Goal: Task Accomplishment & Management: Use online tool/utility

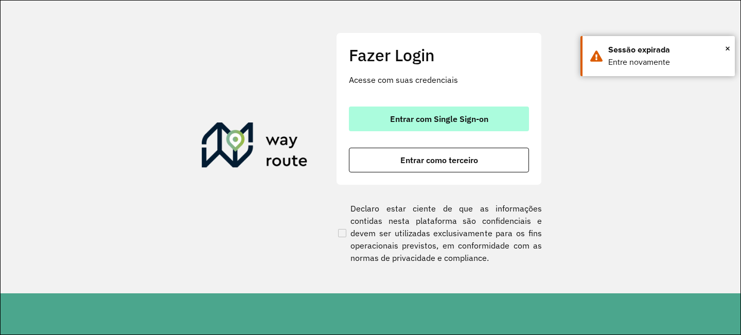
click at [437, 112] on button "Entrar com Single Sign-on" at bounding box center [439, 119] width 180 height 25
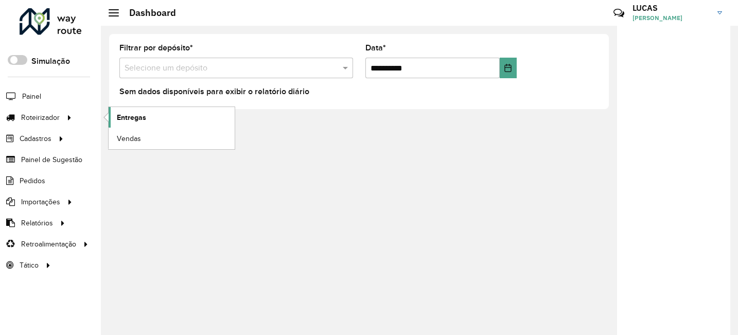
click at [136, 116] on span "Entregas" at bounding box center [131, 117] width 29 height 11
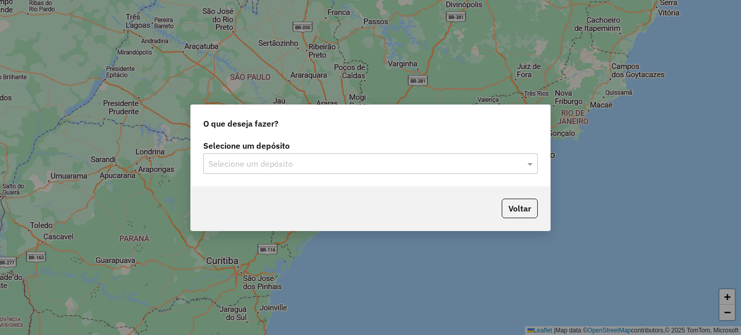
click at [237, 165] on input "text" at bounding box center [360, 164] width 304 height 12
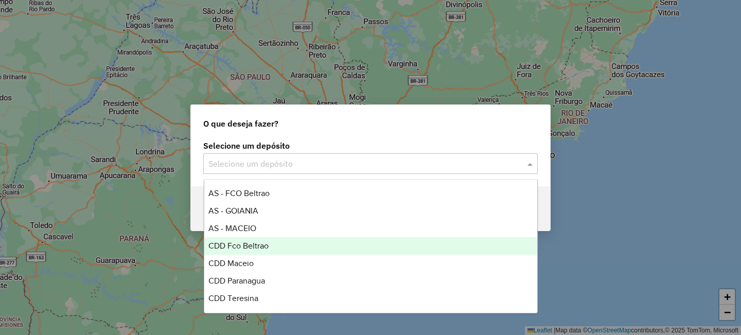
click at [233, 254] on div "CDD Fco Beltrao" at bounding box center [370, 245] width 333 height 17
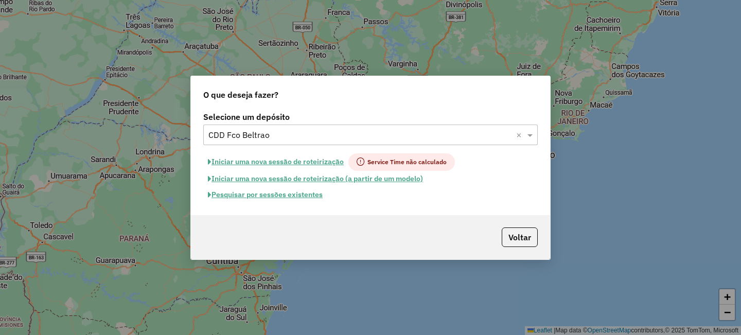
click at [255, 194] on button "Pesquisar por sessões existentes" at bounding box center [265, 195] width 124 height 16
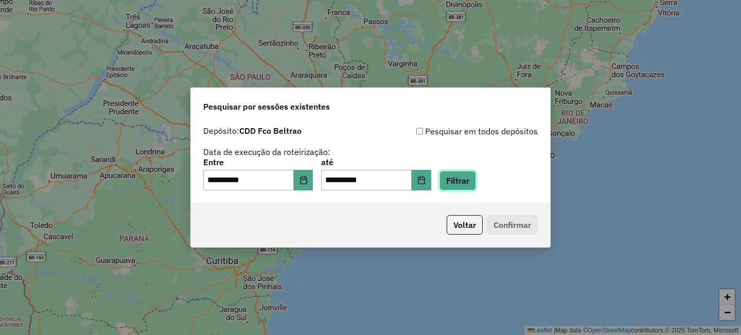
click at [466, 175] on button "Filtrar" at bounding box center [458, 181] width 37 height 20
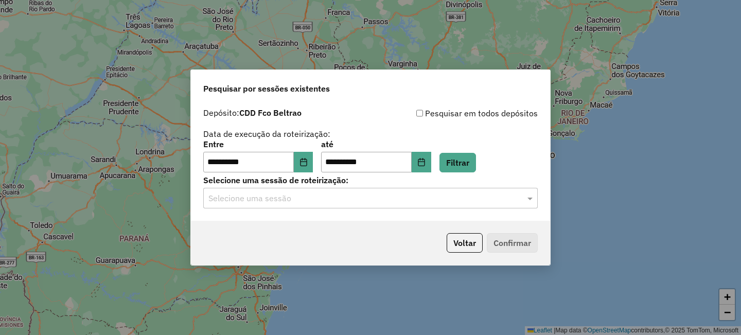
click at [296, 197] on input "text" at bounding box center [360, 198] width 304 height 12
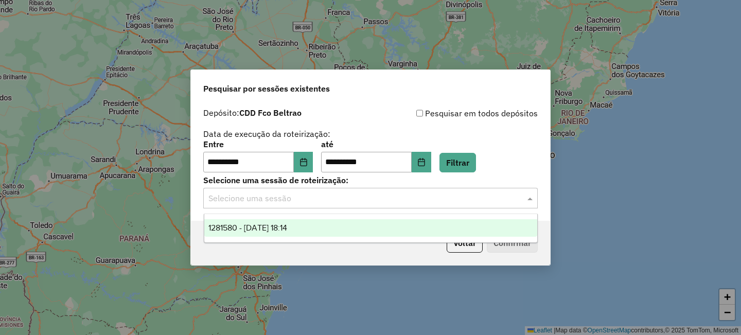
click at [287, 229] on span "1281580 - 24/09/2025 18:14" at bounding box center [247, 227] width 79 height 9
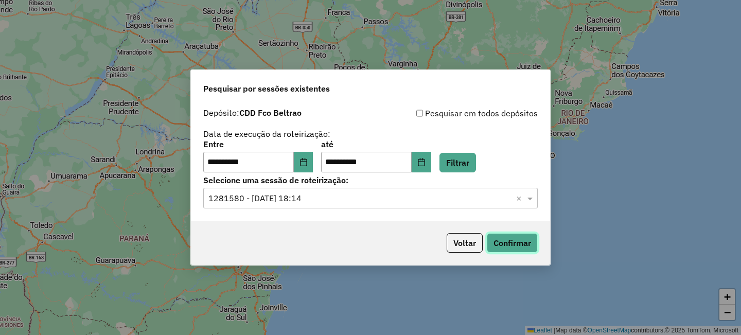
click at [531, 252] on button "Confirmar" at bounding box center [512, 243] width 51 height 20
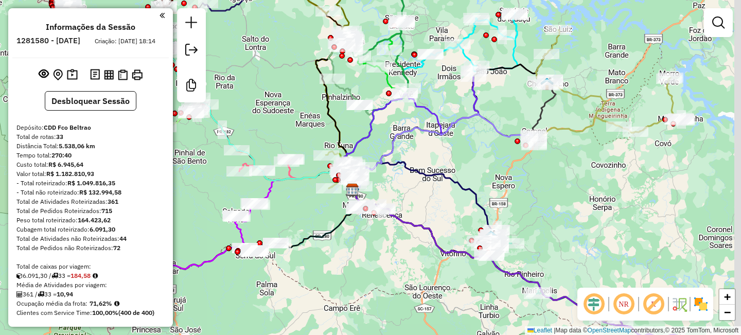
drag, startPoint x: 476, startPoint y: 163, endPoint x: 426, endPoint y: 189, distance: 56.2
click at [426, 189] on div "Janela de atendimento Grade de atendimento Capacidade Transportadoras Veículos …" at bounding box center [370, 167] width 741 height 335
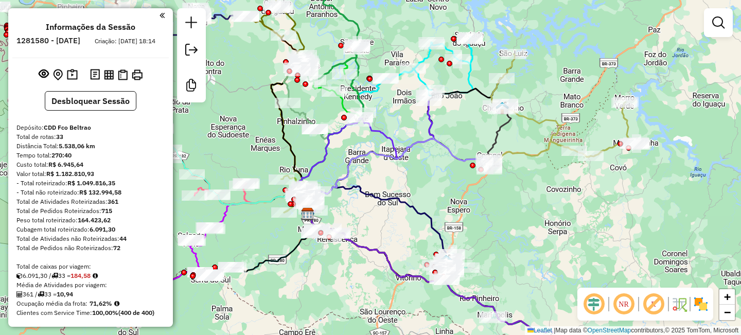
click at [658, 307] on em at bounding box center [653, 304] width 25 height 25
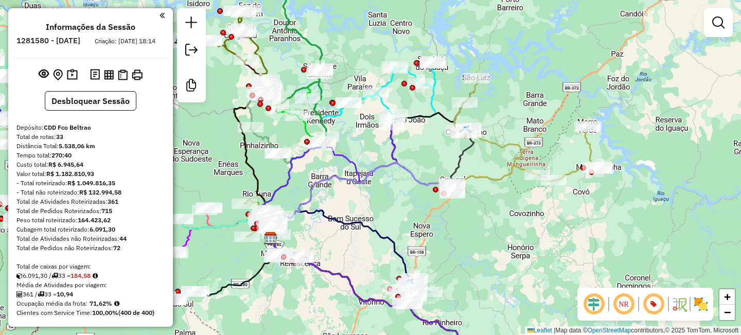
drag, startPoint x: 533, startPoint y: 149, endPoint x: 496, endPoint y: 173, distance: 44.3
click at [496, 173] on div "Janela de atendimento Grade de atendimento Capacidade Transportadoras Veículos …" at bounding box center [370, 167] width 741 height 335
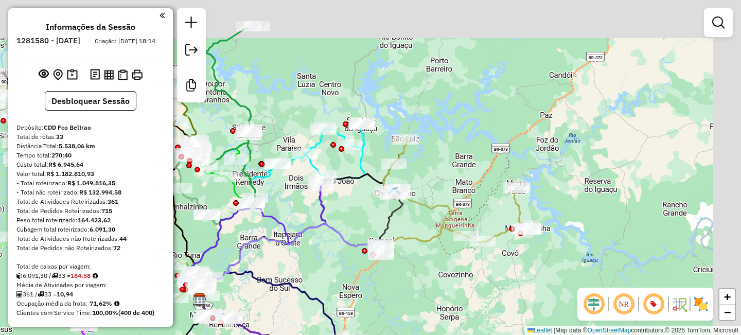
drag, startPoint x: 532, startPoint y: 64, endPoint x: 451, endPoint y: 138, distance: 109.3
click at [451, 137] on div "Janela de atendimento Grade de atendimento Capacidade Transportadoras Veículos …" at bounding box center [370, 167] width 741 height 335
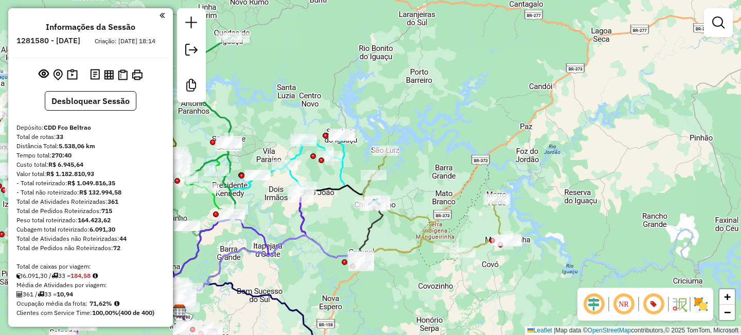
drag, startPoint x: 476, startPoint y: 120, endPoint x: 452, endPoint y: 118, distance: 24.2
click at [452, 118] on div "Janela de atendimento Grade de atendimento Capacidade Transportadoras Veículos …" at bounding box center [370, 167] width 741 height 335
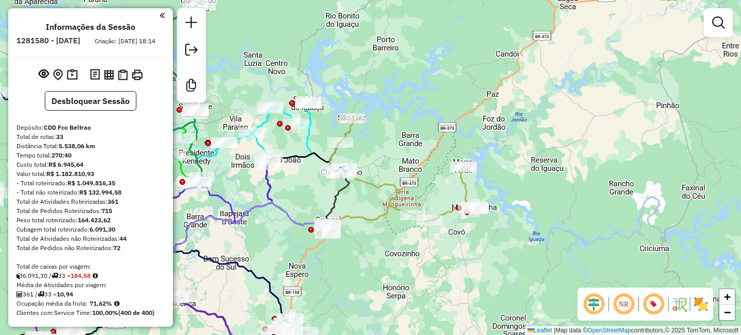
drag, startPoint x: 445, startPoint y: 113, endPoint x: 429, endPoint y: 92, distance: 26.8
click at [429, 92] on div "Janela de atendimento Grade de atendimento Capacidade Transportadoras Veículos …" at bounding box center [370, 167] width 741 height 335
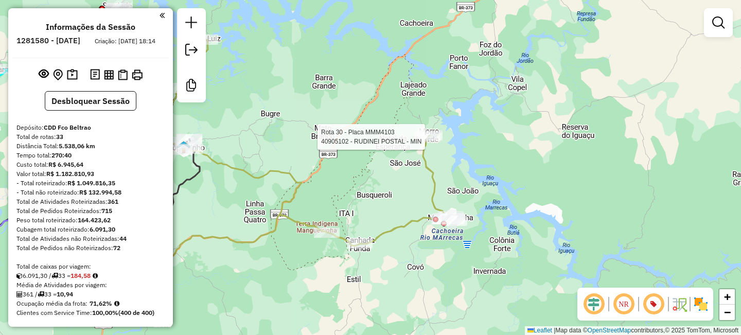
select select "**********"
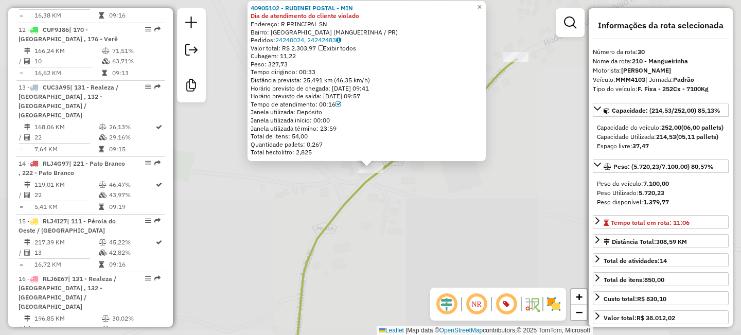
scroll to position [2158, 0]
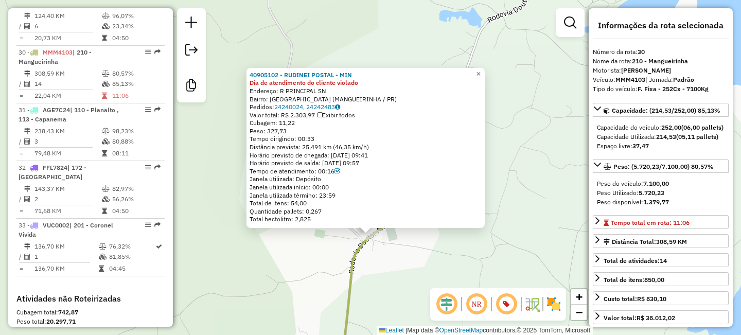
click at [556, 161] on div "40905102 - RUDINEI POSTAL - MIN Dia de atendimento do cliente violado Endereço:…" at bounding box center [370, 167] width 741 height 335
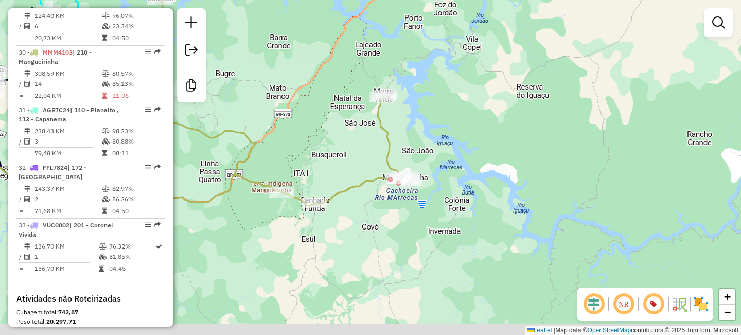
drag, startPoint x: 507, startPoint y: 184, endPoint x: 446, endPoint y: 116, distance: 91.8
click at [446, 116] on div "Janela de atendimento Grade de atendimento Capacidade Transportadoras Veículos …" at bounding box center [370, 167] width 741 height 335
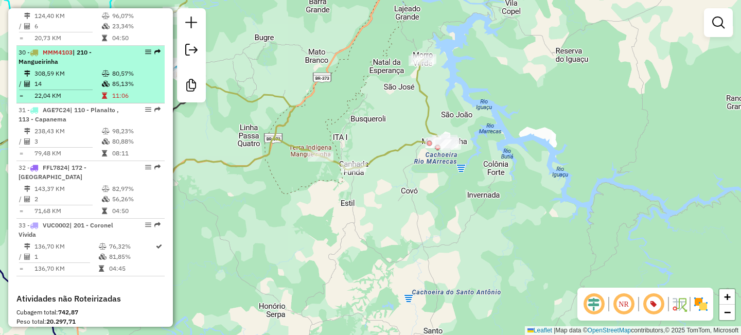
click at [118, 68] on td "80,57%" at bounding box center [136, 73] width 49 height 10
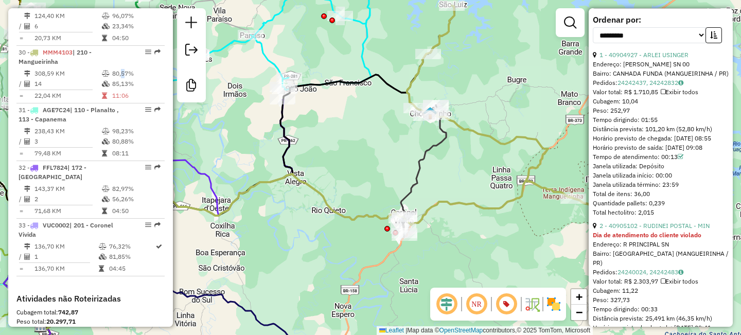
scroll to position [373, 0]
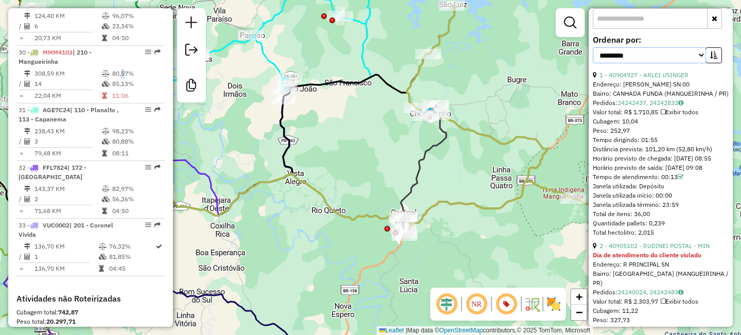
click at [631, 63] on select "**********" at bounding box center [649, 55] width 113 height 16
select select "**********"
click at [593, 63] on select "**********" at bounding box center [649, 55] width 113 height 16
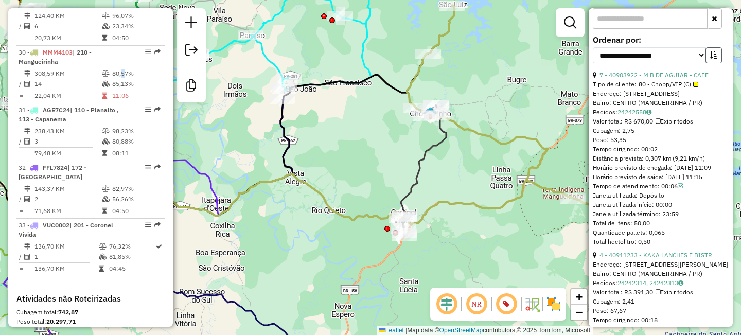
click at [711, 63] on button "button" at bounding box center [714, 55] width 16 height 16
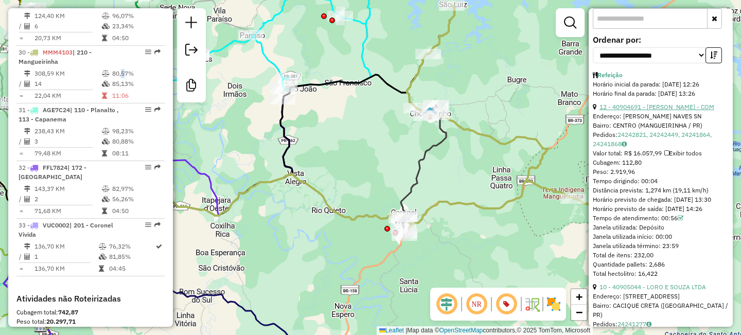
click at [640, 111] on link "12 - 40904691 - [PERSON_NAME] - COM" at bounding box center [657, 107] width 115 height 8
